Goal: Information Seeking & Learning: Learn about a topic

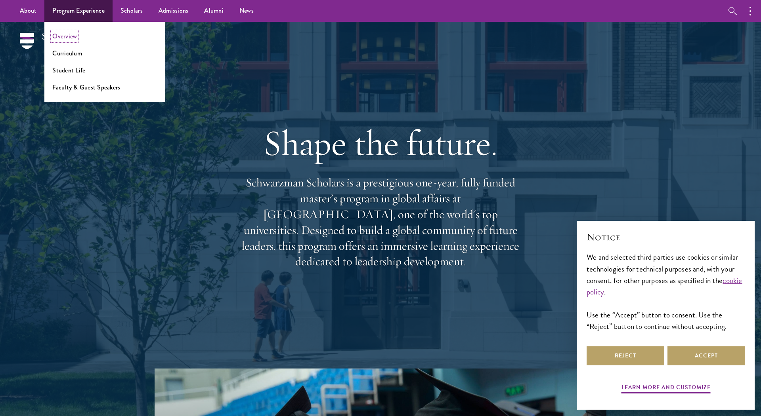
click at [74, 34] on link "Overview" at bounding box center [64, 36] width 25 height 9
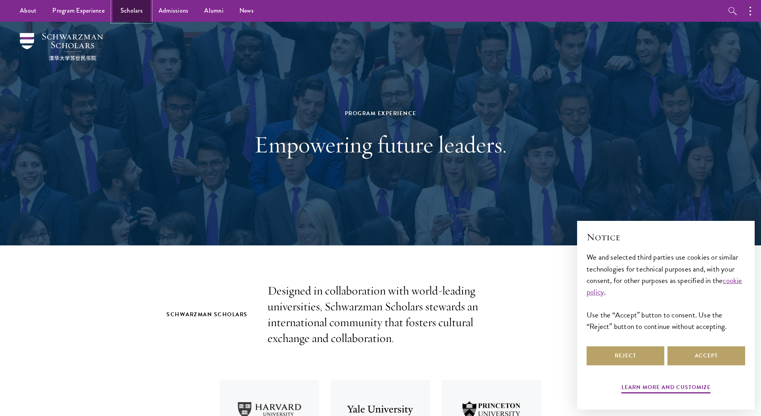
click at [125, 11] on link "Scholars" at bounding box center [132, 11] width 38 height 22
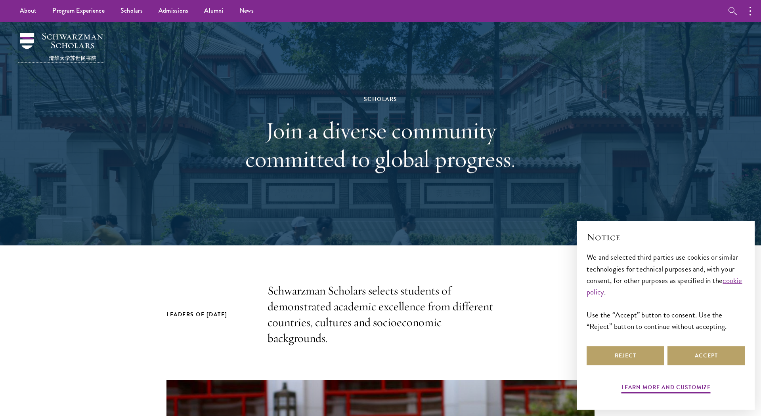
click at [27, 43] on img at bounding box center [61, 47] width 83 height 28
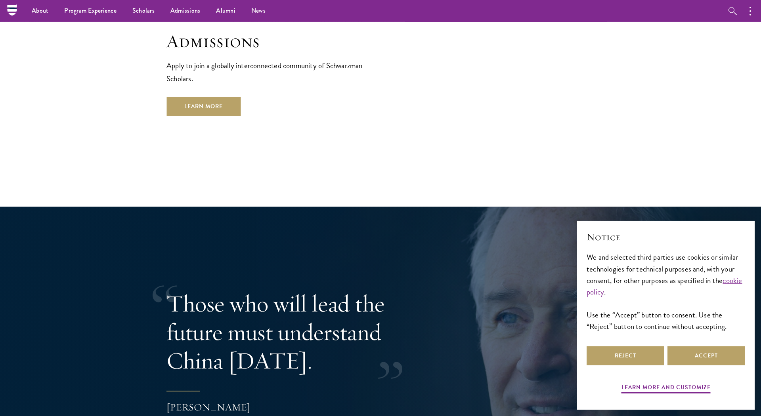
scroll to position [1444, 0]
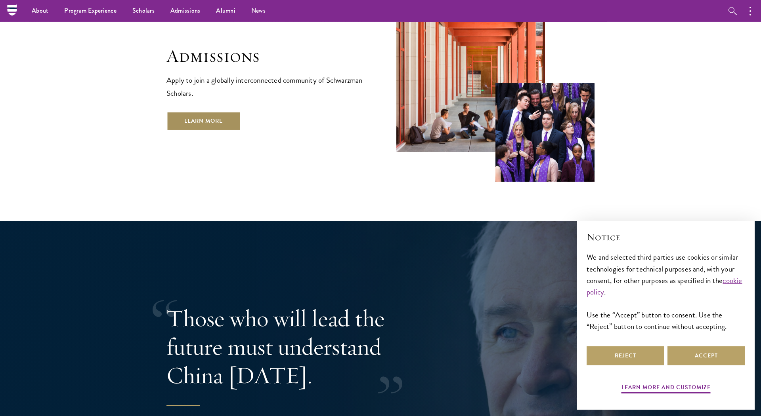
click at [179, 112] on link "Learn More" at bounding box center [203, 121] width 74 height 19
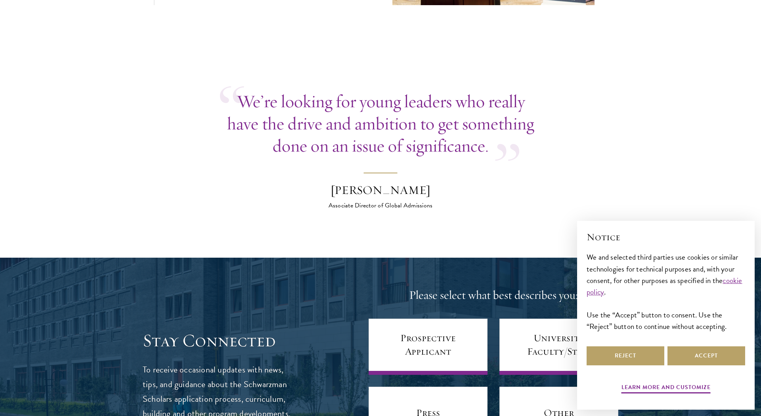
scroll to position [2867, 0]
